Goal: Task Accomplishment & Management: Complete application form

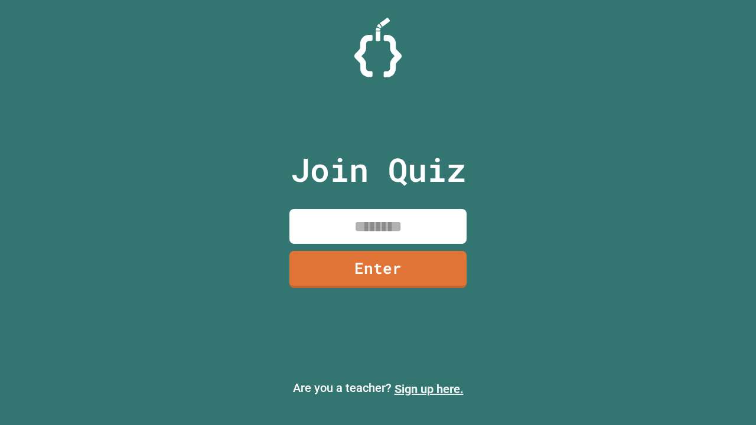
click at [429, 389] on link "Sign up here." at bounding box center [428, 389] width 69 height 14
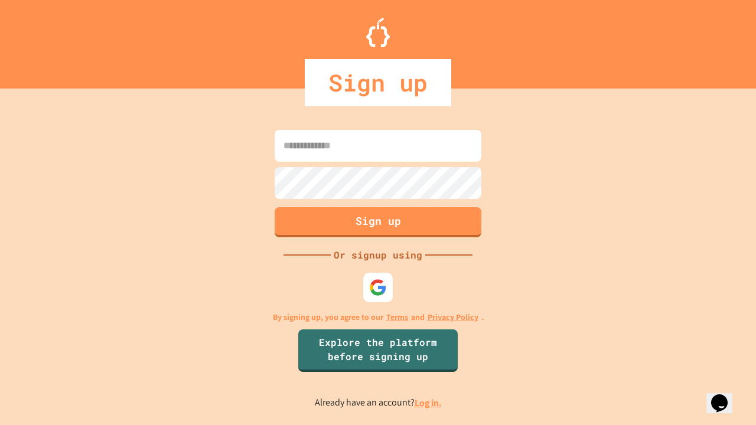
click at [429, 403] on link "Log in." at bounding box center [427, 403] width 27 height 12
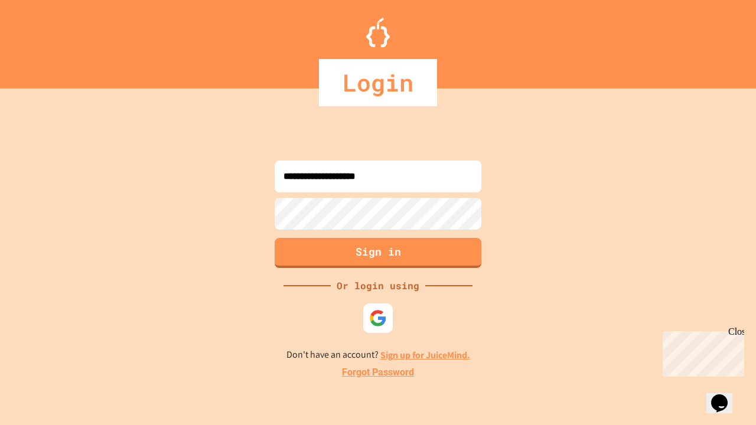
type input "**********"
